Goal: Find specific page/section: Find specific page/section

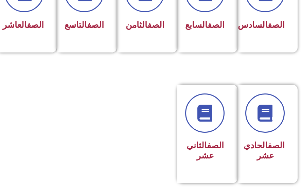
scroll to position [376, 0]
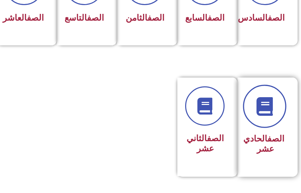
click at [259, 116] on icon at bounding box center [264, 106] width 19 height 19
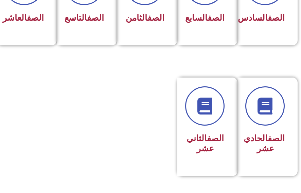
scroll to position [375, 0]
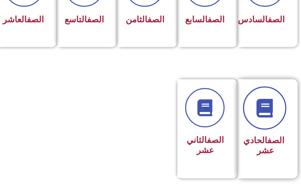
click at [257, 117] on icon at bounding box center [264, 108] width 19 height 19
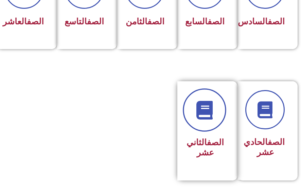
click at [211, 119] on icon at bounding box center [204, 110] width 19 height 19
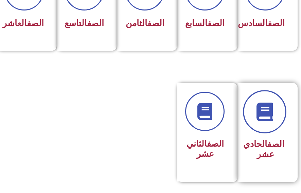
click at [265, 121] on icon at bounding box center [264, 112] width 19 height 19
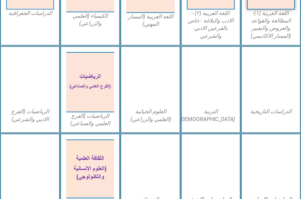
scroll to position [278, 0]
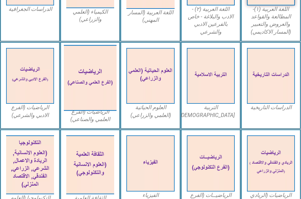
click at [81, 89] on img at bounding box center [90, 78] width 53 height 66
